Goal: Task Accomplishment & Management: Use online tool/utility

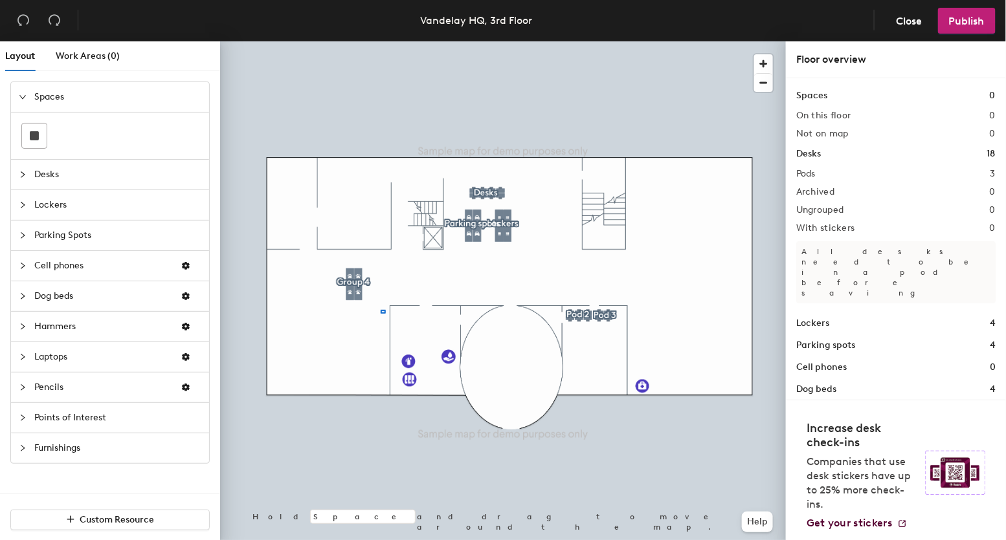
click at [316, 41] on div at bounding box center [503, 41] width 566 height 0
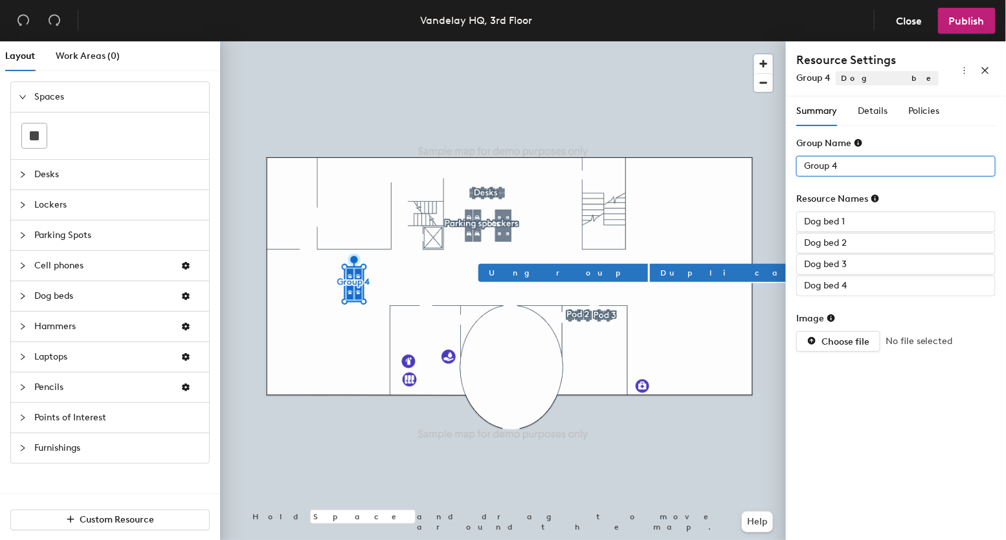
click at [843, 166] on input "Group 4" at bounding box center [895, 166] width 199 height 21
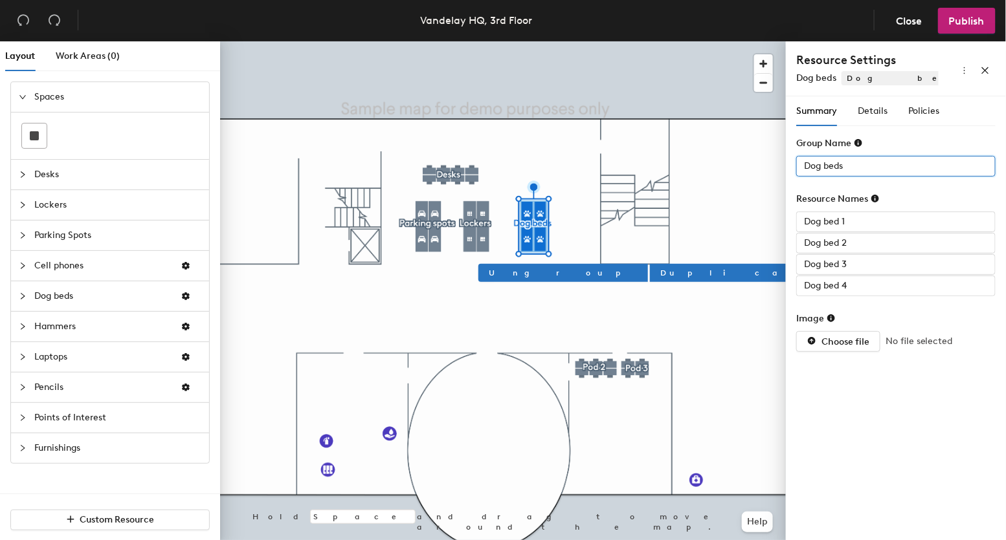
type input "Dog beds"
click at [687, 41] on div at bounding box center [503, 41] width 566 height 0
click at [535, 41] on div at bounding box center [503, 41] width 566 height 0
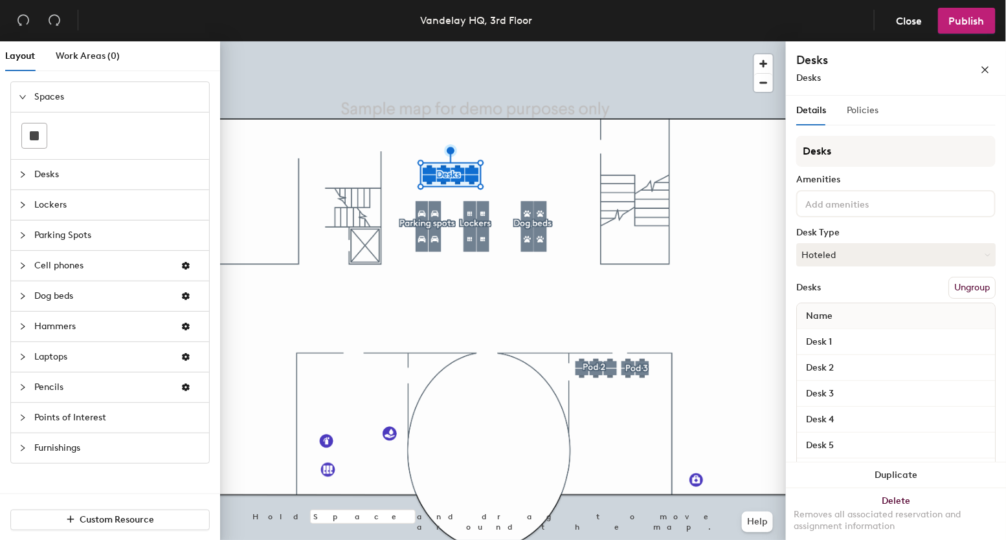
click at [850, 124] on div "Policies" at bounding box center [863, 111] width 32 height 30
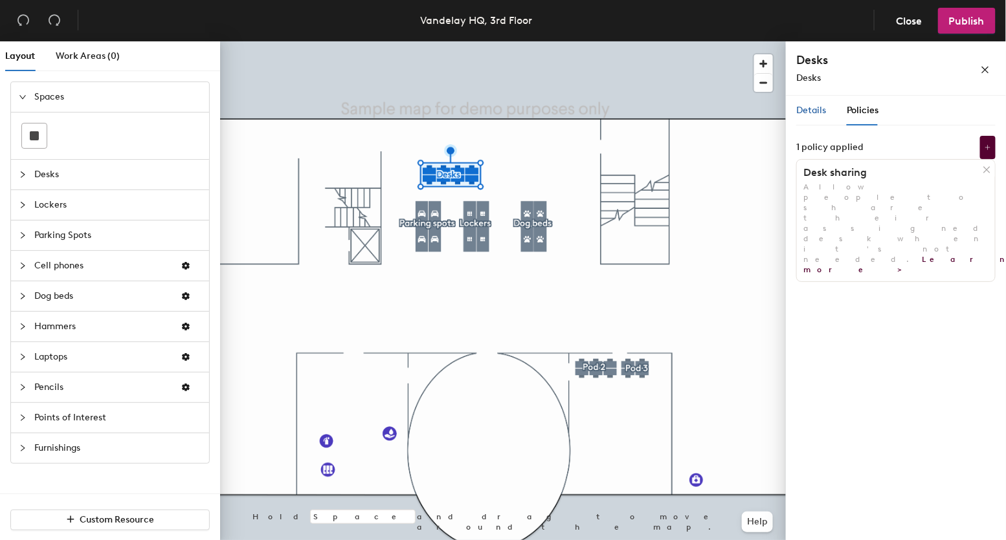
click at [811, 113] on span "Details" at bounding box center [811, 110] width 30 height 11
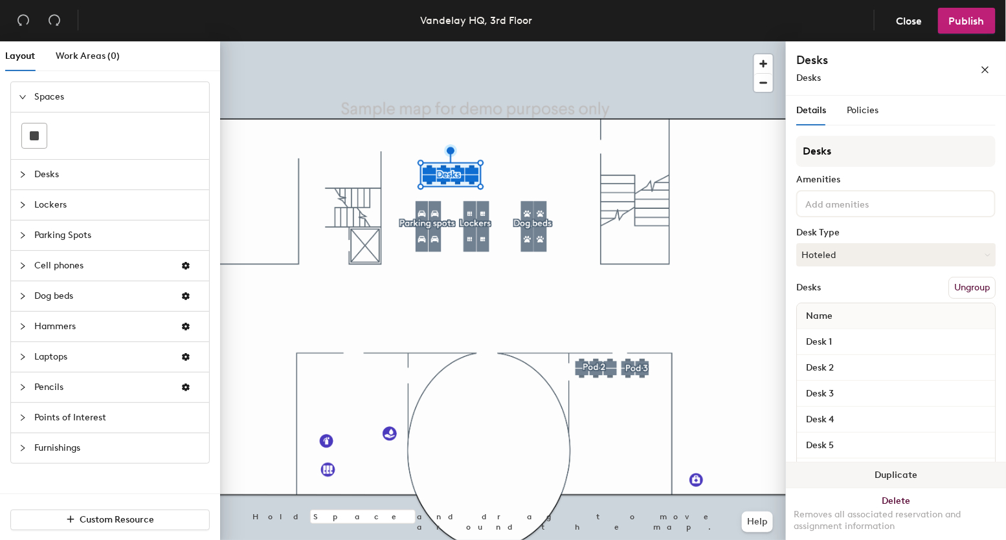
click at [889, 480] on button "Duplicate" at bounding box center [896, 476] width 220 height 26
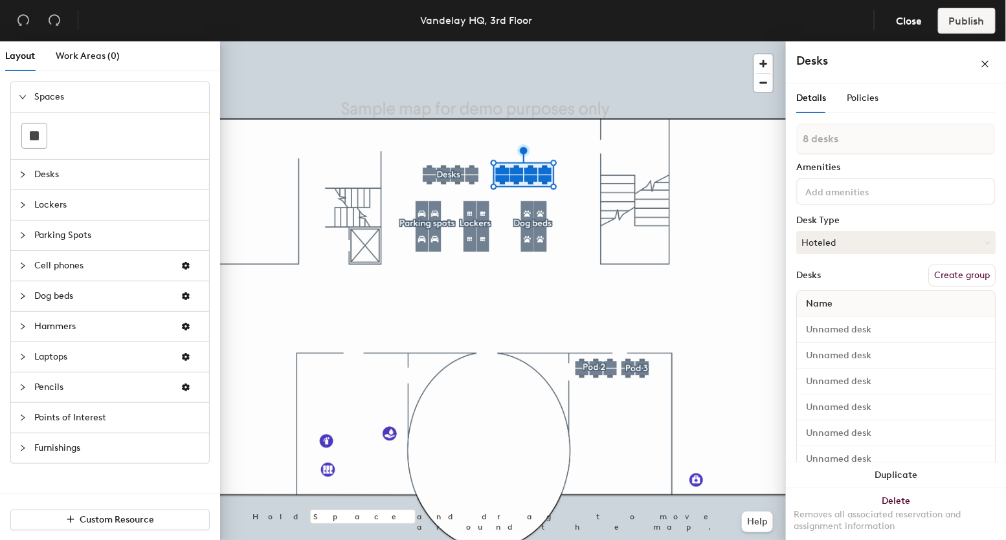
click at [960, 269] on button "Create group" at bounding box center [961, 276] width 67 height 22
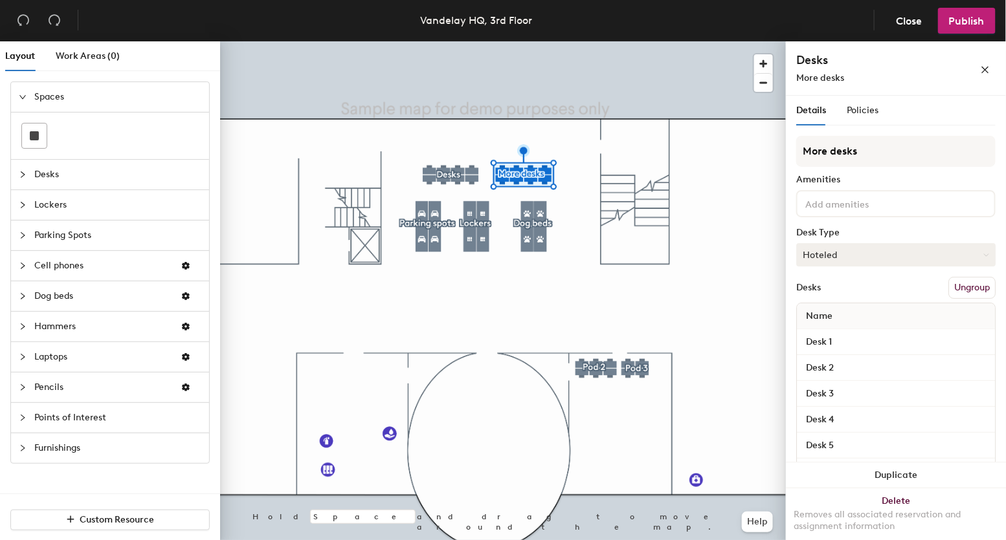
click at [856, 250] on button "Hoteled" at bounding box center [895, 254] width 199 height 23
click at [852, 291] on div "Assigned" at bounding box center [861, 294] width 129 height 19
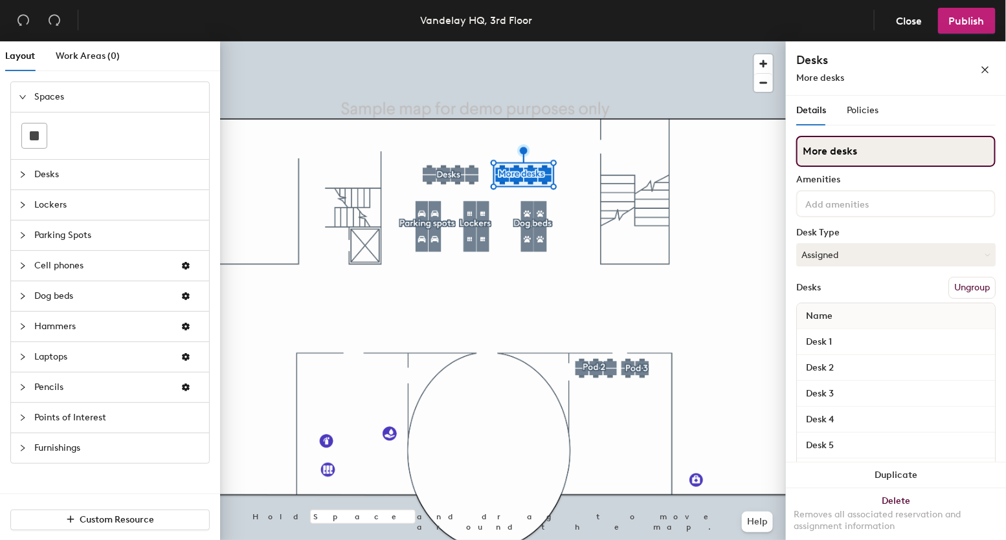
click at [871, 159] on input "More desks" at bounding box center [895, 151] width 199 height 31
type input "Assigned"
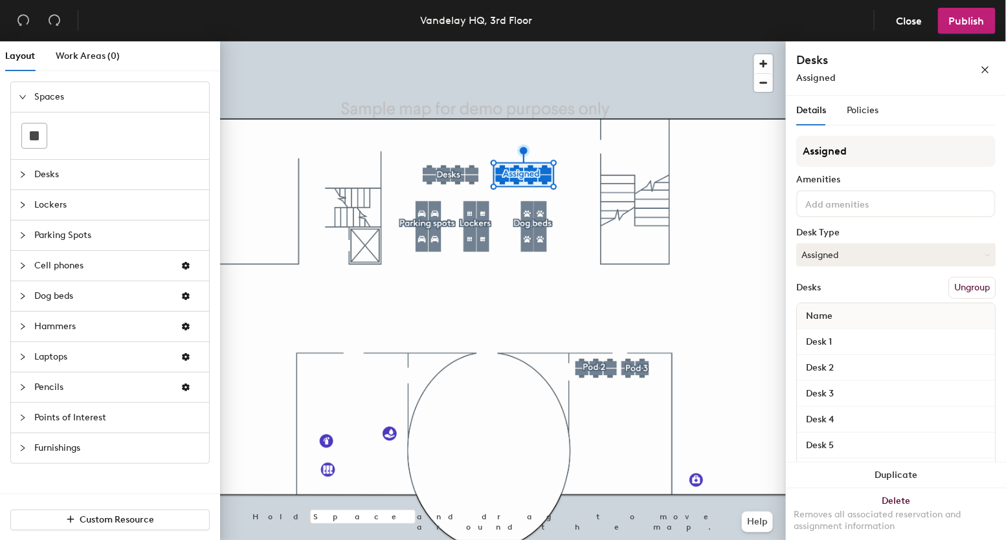
click at [438, 41] on div at bounding box center [503, 41] width 566 height 0
click at [851, 171] on div "Desks Amenities Desk Type Hoteled Desks Ungroup Name Desk 1 Desk 2 Desk 3 Desk …" at bounding box center [895, 340] width 199 height 409
click at [851, 168] on div "Desks Amenities Desk Type Hoteled Desks Ungroup Name Desk 1 Desk 2 Desk 3 Desk …" at bounding box center [895, 340] width 199 height 409
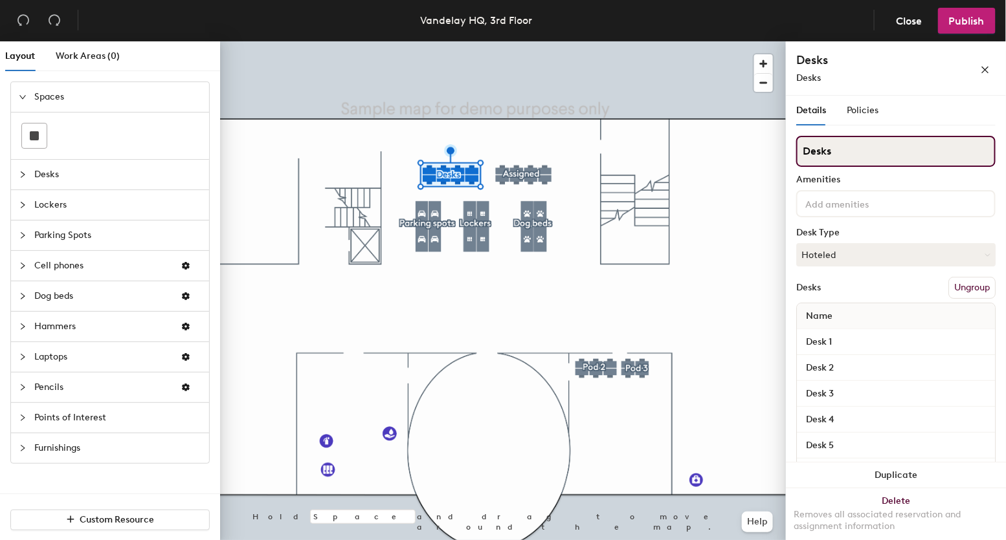
click at [858, 163] on input "Desks" at bounding box center [895, 151] width 199 height 31
type input "Hoteled"
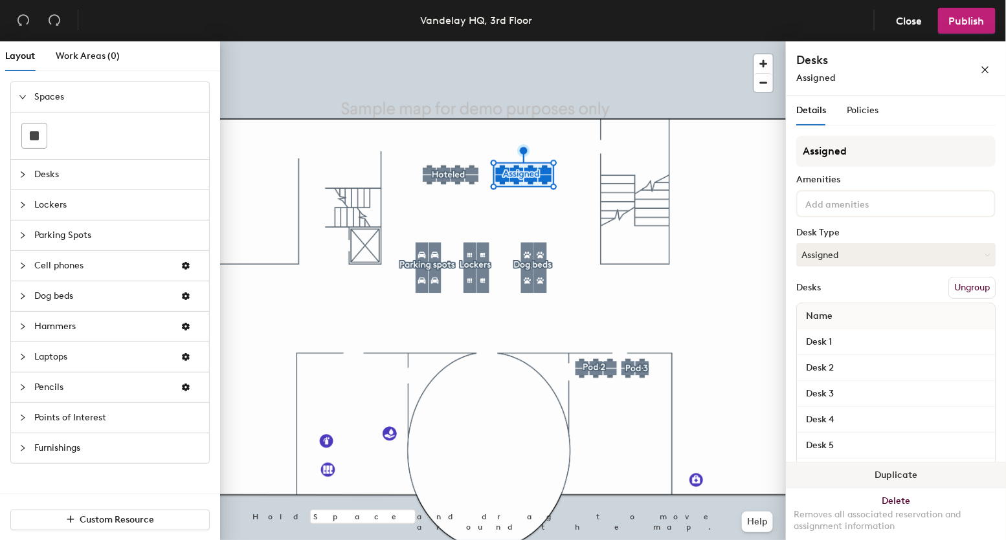
click at [854, 473] on button "Duplicate" at bounding box center [896, 476] width 220 height 26
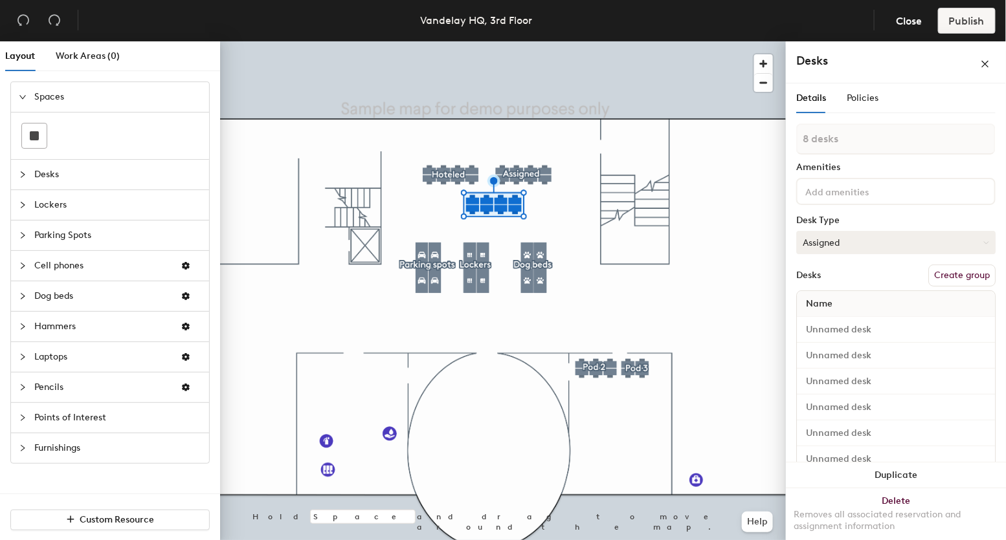
click at [866, 247] on button "Assigned" at bounding box center [895, 242] width 199 height 23
click at [847, 307] on div "Hot" at bounding box center [861, 302] width 129 height 19
click at [977, 283] on button "Create group" at bounding box center [961, 276] width 67 height 22
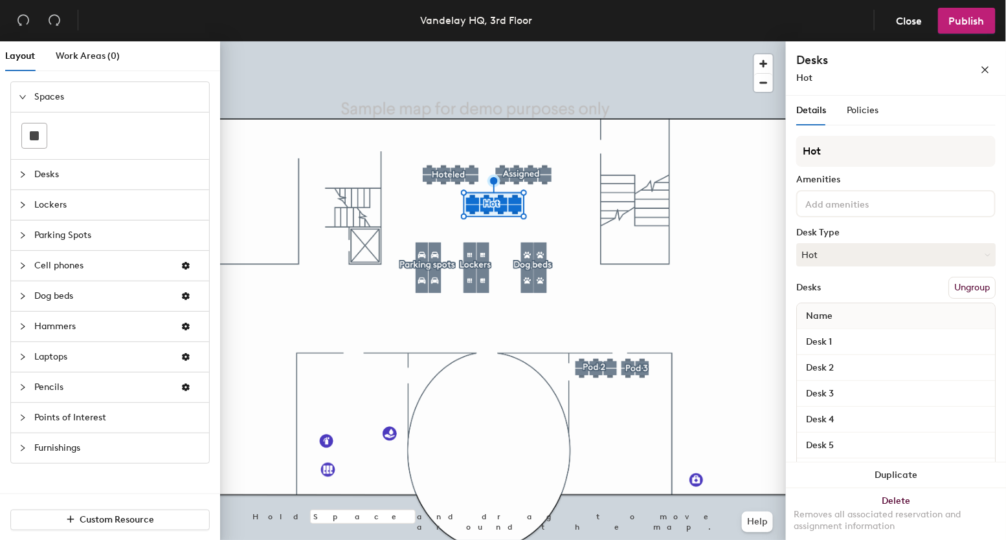
type input "Hot"
click at [825, 202] on input at bounding box center [861, 203] width 117 height 16
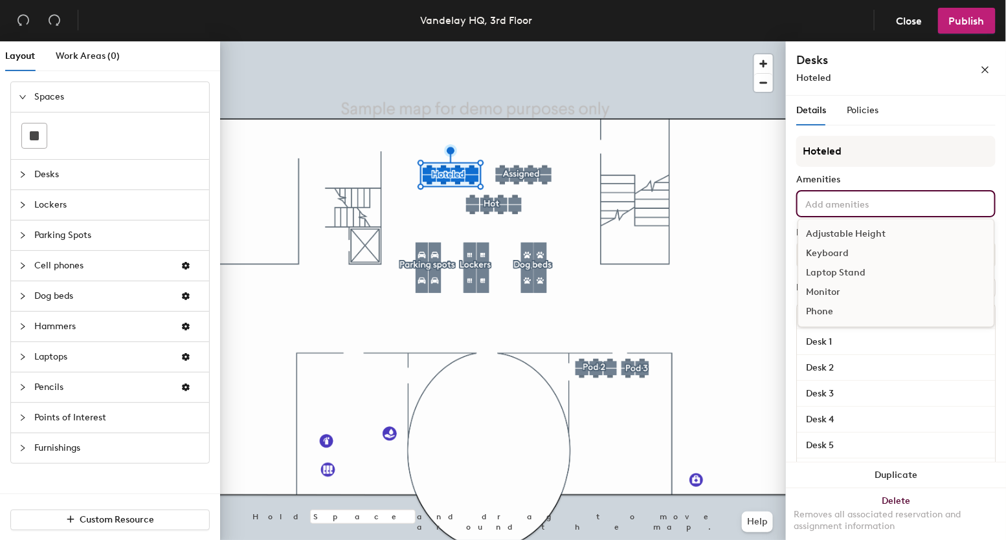
click at [843, 249] on div "Keyboard" at bounding box center [895, 253] width 195 height 19
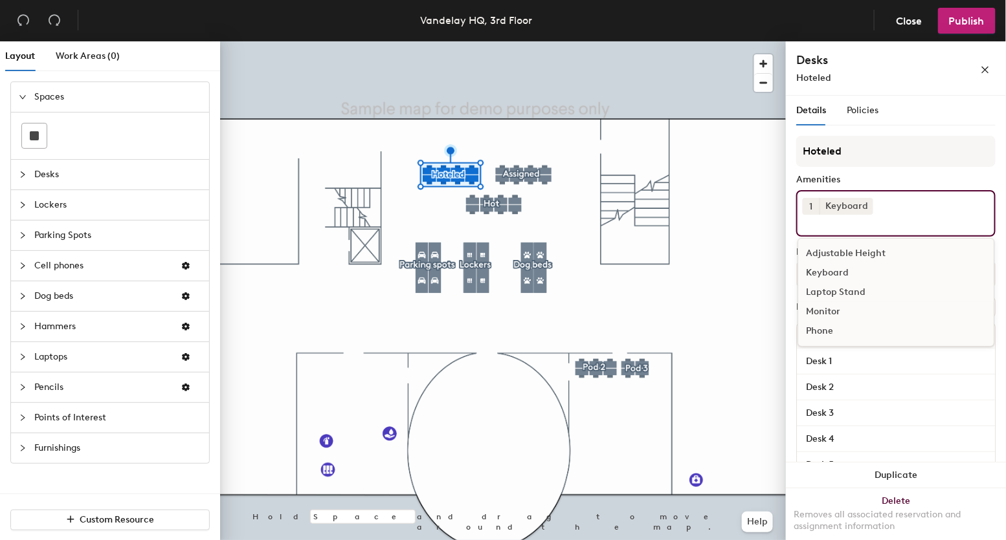
click at [860, 285] on div "Laptop Stand" at bounding box center [895, 292] width 195 height 19
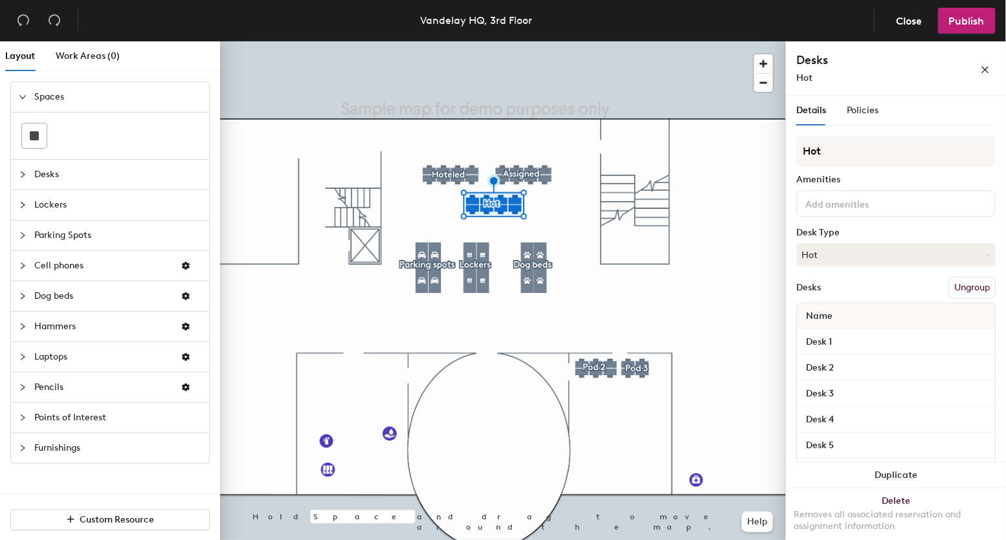
click at [827, 203] on input at bounding box center [861, 203] width 117 height 16
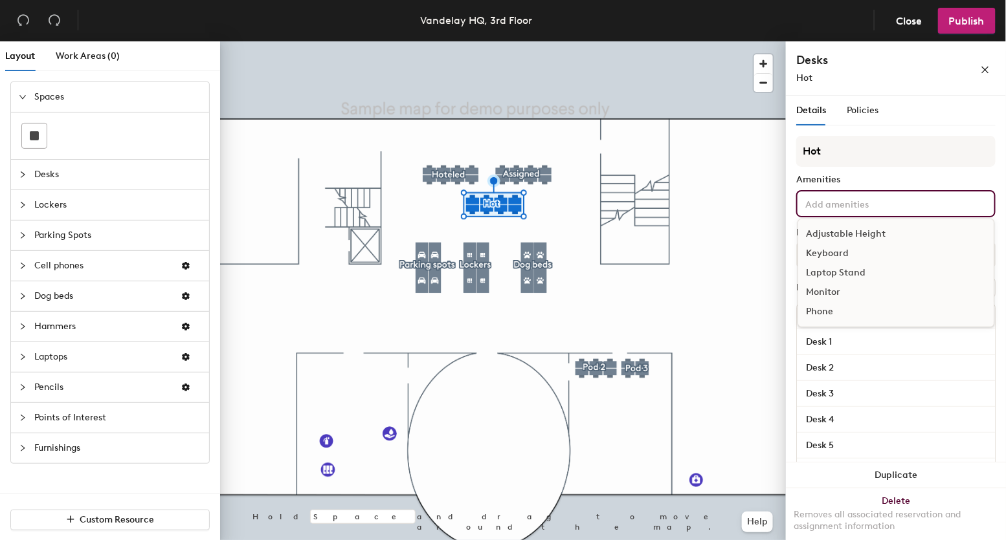
click at [872, 311] on div "Phone" at bounding box center [895, 311] width 195 height 19
click at [716, 41] on div at bounding box center [503, 41] width 566 height 0
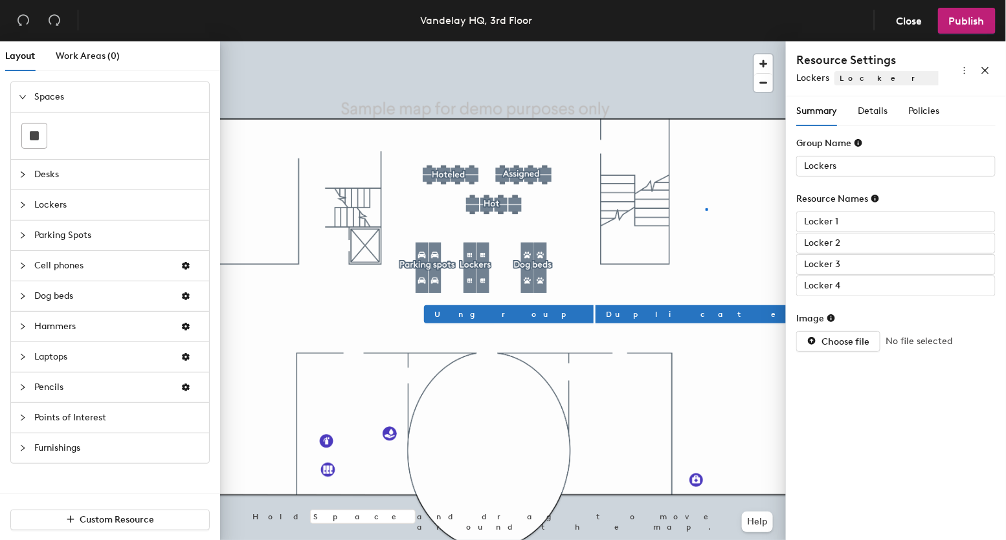
click at [705, 41] on div at bounding box center [503, 41] width 566 height 0
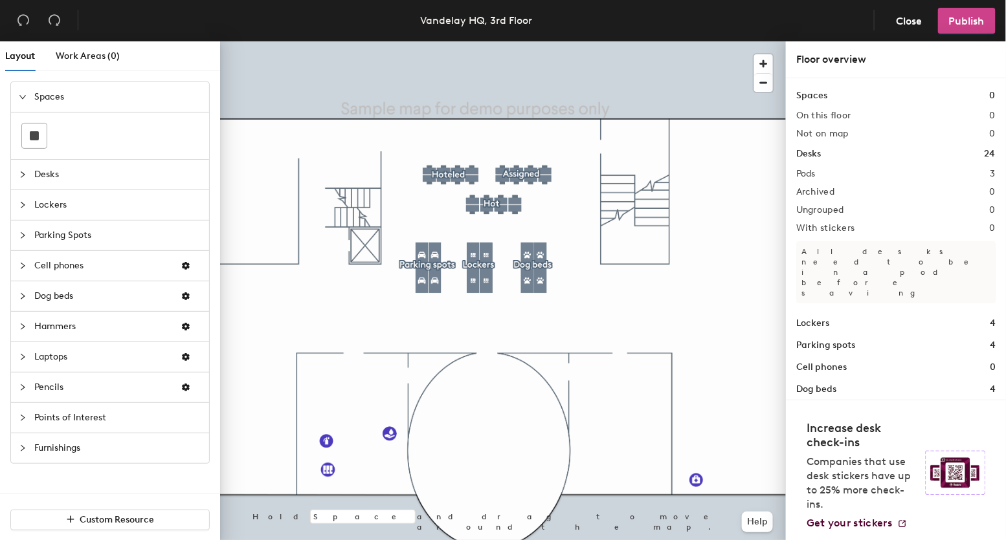
click at [966, 23] on span "Publish" at bounding box center [967, 21] width 36 height 12
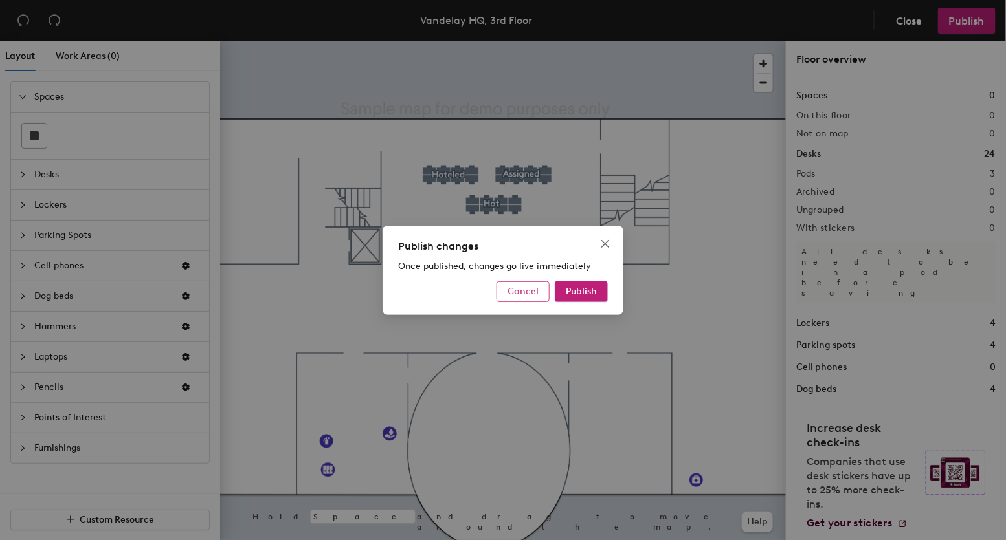
click at [521, 287] on span "Cancel" at bounding box center [522, 291] width 31 height 11
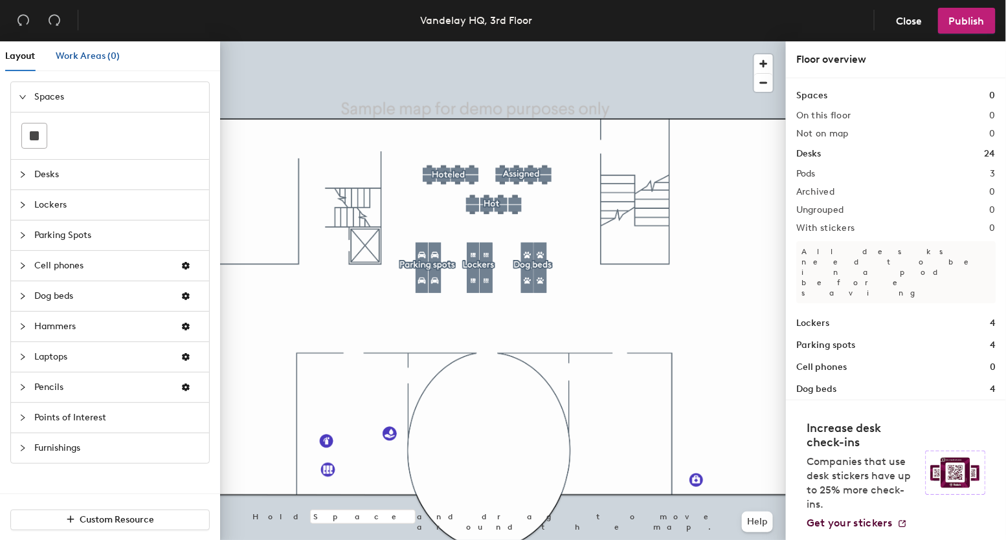
click at [73, 56] on span "Work Areas (0)" at bounding box center [88, 55] width 64 height 11
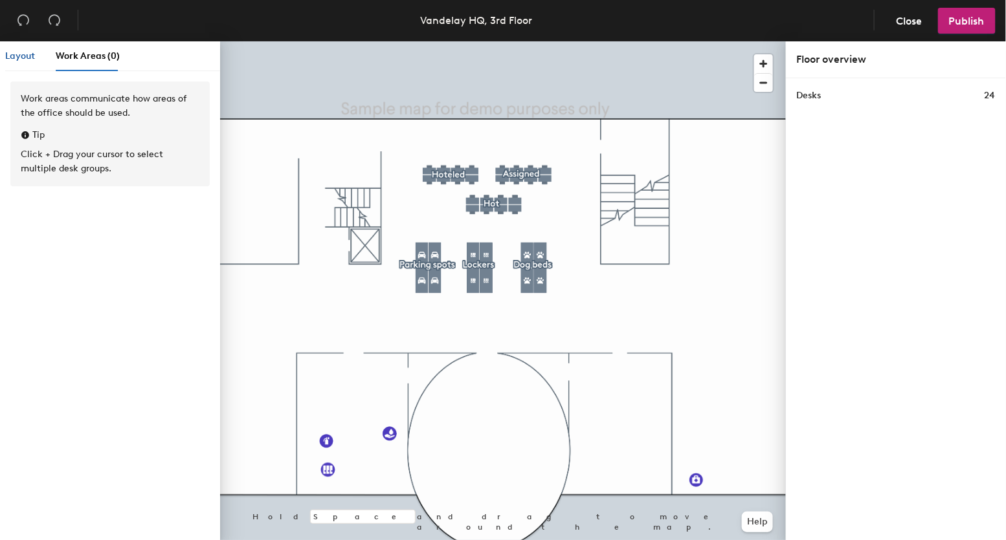
click at [26, 60] on span "Layout" at bounding box center [20, 55] width 30 height 11
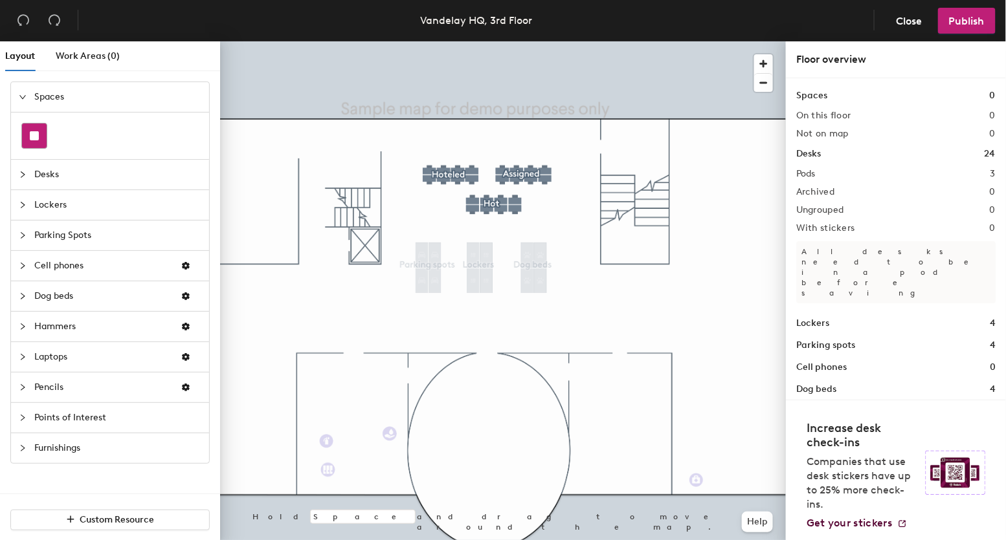
click at [36, 143] on div at bounding box center [34, 136] width 25 height 25
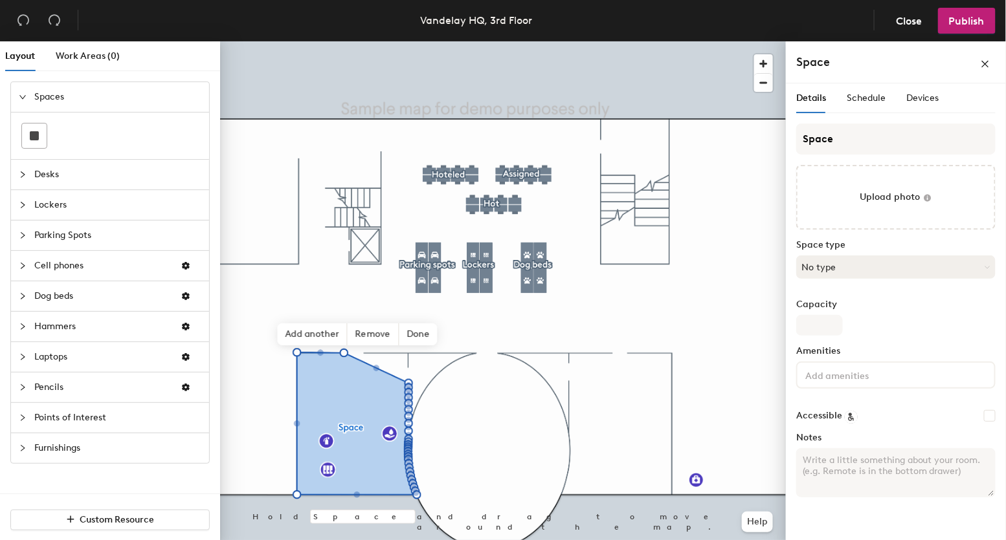
click at [861, 273] on button "No type" at bounding box center [895, 267] width 199 height 23
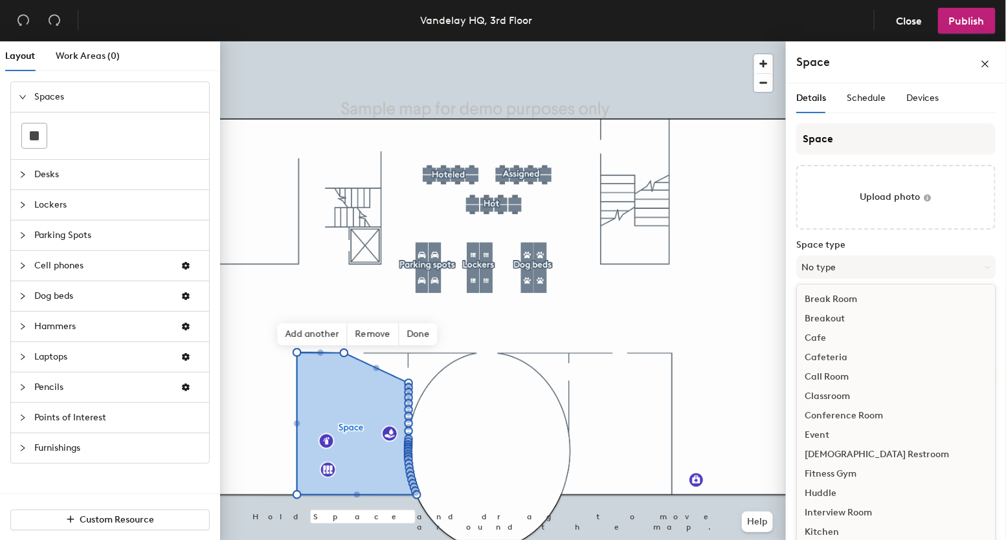
click at [846, 419] on div "Conference Room" at bounding box center [896, 415] width 198 height 19
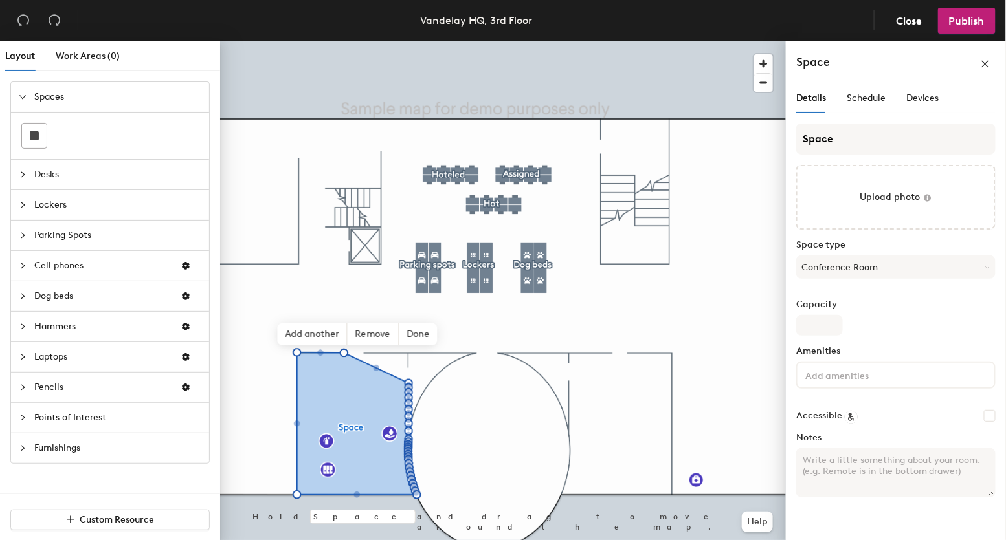
click at [841, 372] on input at bounding box center [861, 375] width 117 height 16
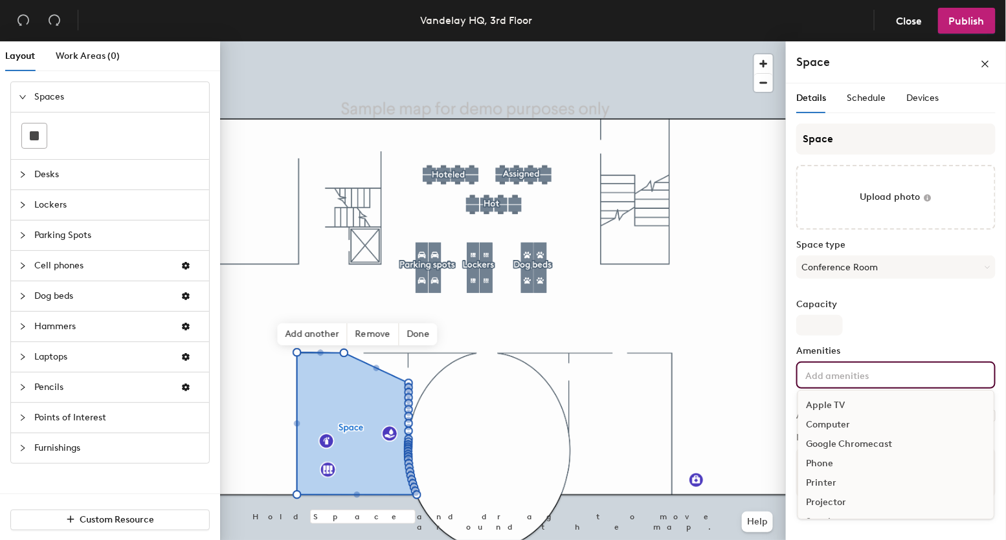
click at [835, 433] on div "Computer" at bounding box center [895, 425] width 195 height 19
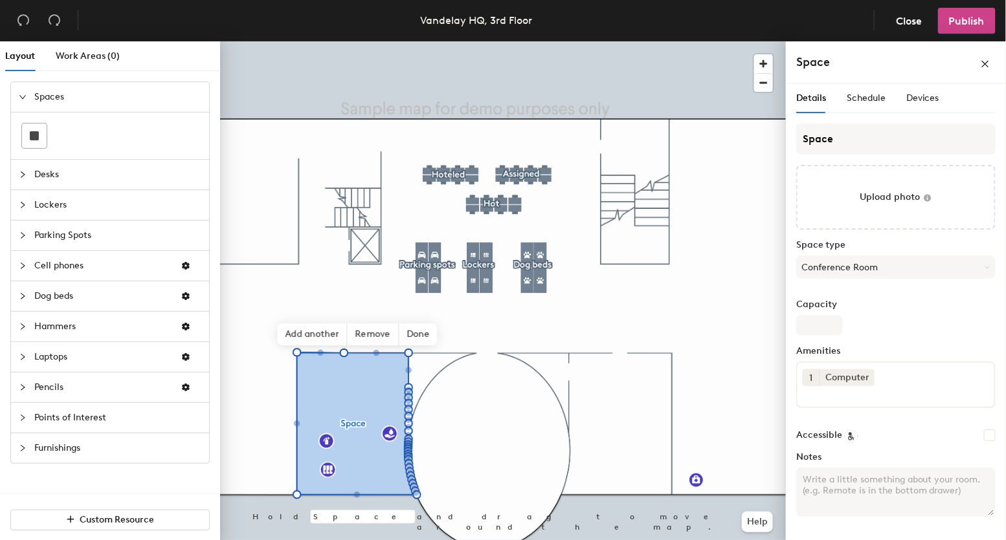
click at [974, 26] on span "Publish" at bounding box center [967, 21] width 36 height 12
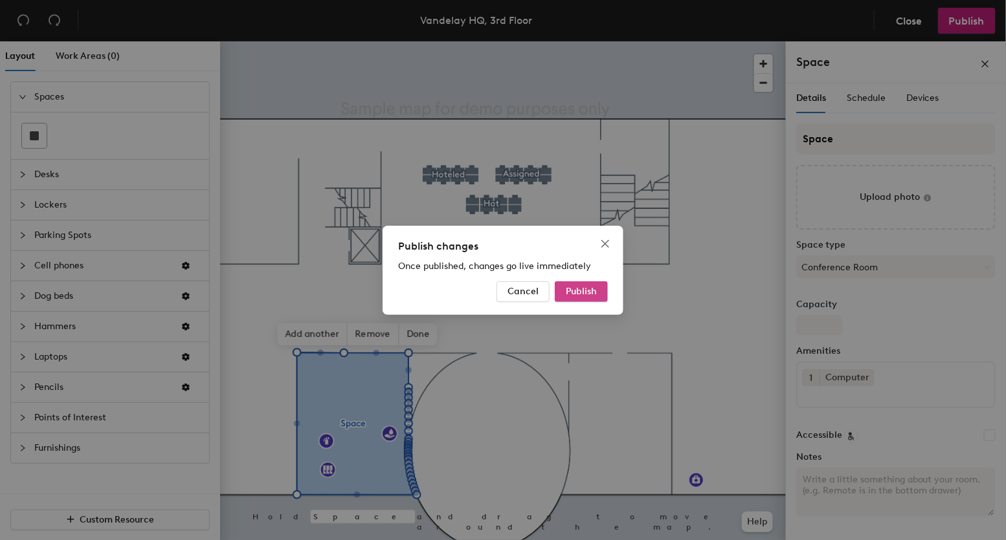
click at [591, 283] on button "Publish" at bounding box center [581, 292] width 53 height 21
